Goal: Task Accomplishment & Management: Manage account settings

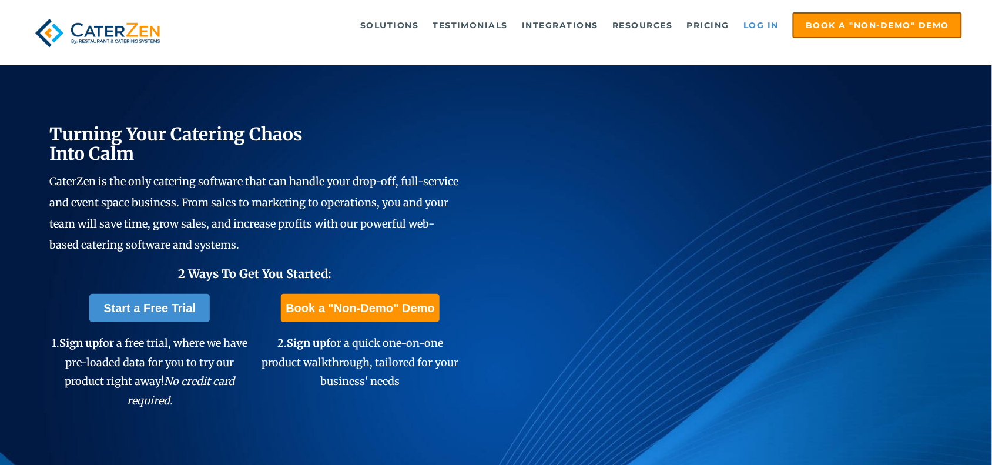
click at [759, 24] on link "Log in" at bounding box center [761, 26] width 47 height 24
click at [762, 22] on link "Log in" at bounding box center [761, 26] width 47 height 24
click at [760, 24] on link "Log in" at bounding box center [761, 26] width 47 height 24
